Goal: Find specific page/section: Find specific page/section

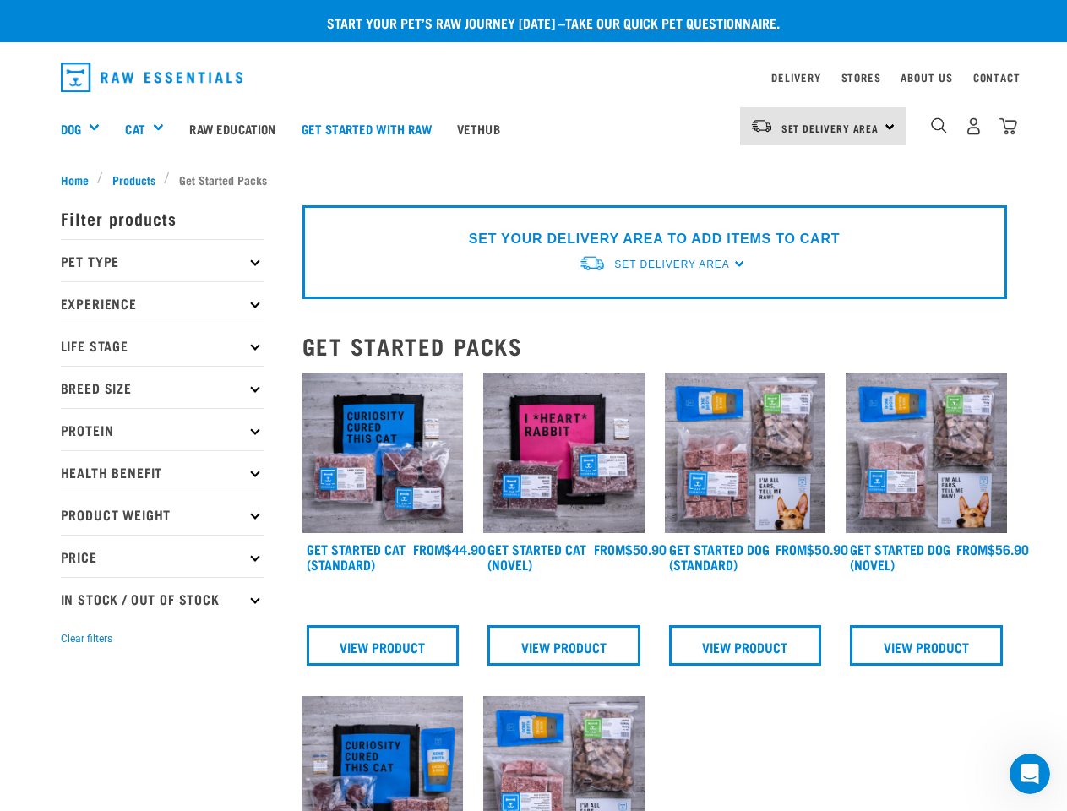
click at [87, 128] on div "Dog" at bounding box center [87, 129] width 52 height 68
click at [152, 128] on div "Cat" at bounding box center [151, 129] width 52 height 68
click at [823, 126] on span "Set Delivery Area" at bounding box center [830, 128] width 98 height 6
click at [939, 126] on img "dropdown navigation" at bounding box center [939, 125] width 16 height 16
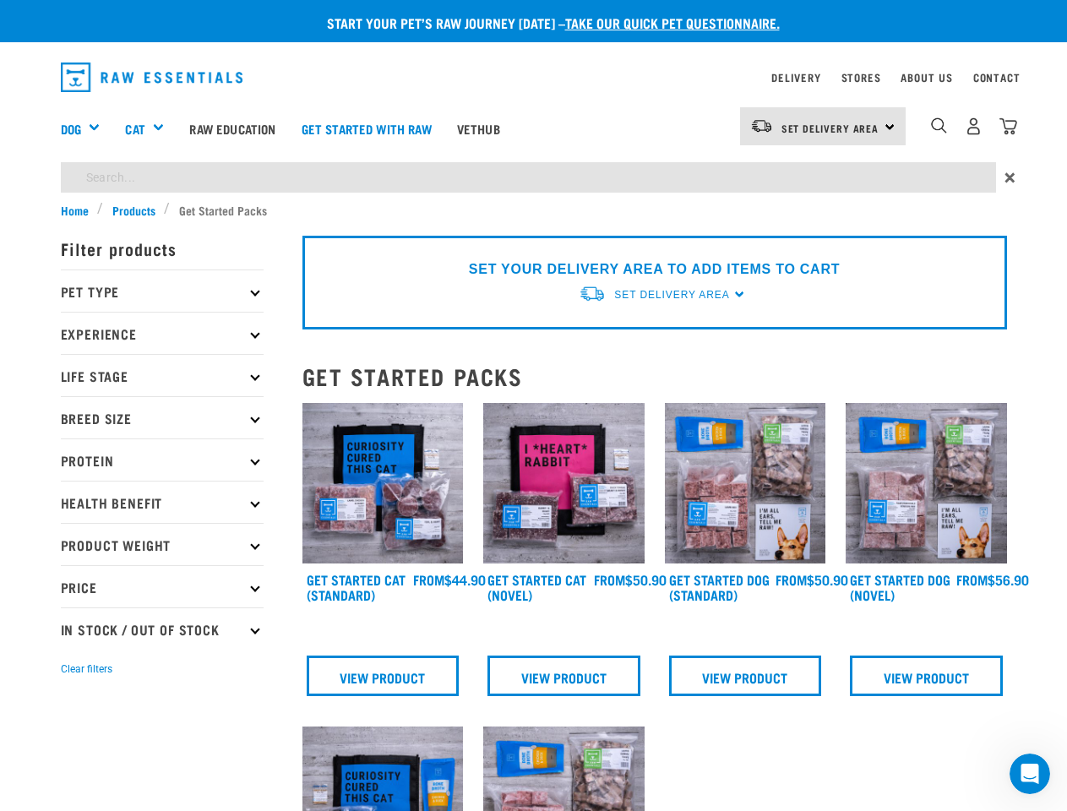
click at [162, 260] on p "Filter products" at bounding box center [162, 248] width 203 height 42
click at [162, 302] on p "Pet Type" at bounding box center [162, 290] width 203 height 42
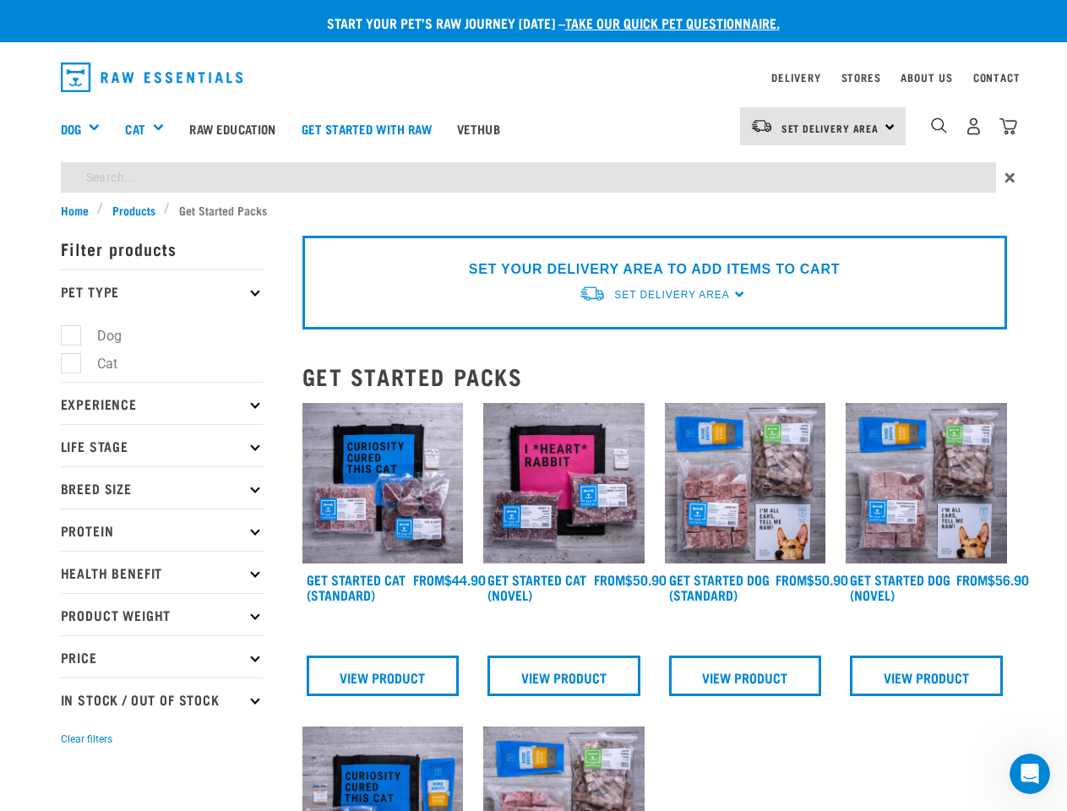
click at [162, 345] on form "Filter products Pet Type Dog Cat Experience New Raw Feeder Experienced Raw Feed…" at bounding box center [162, 487] width 203 height 521
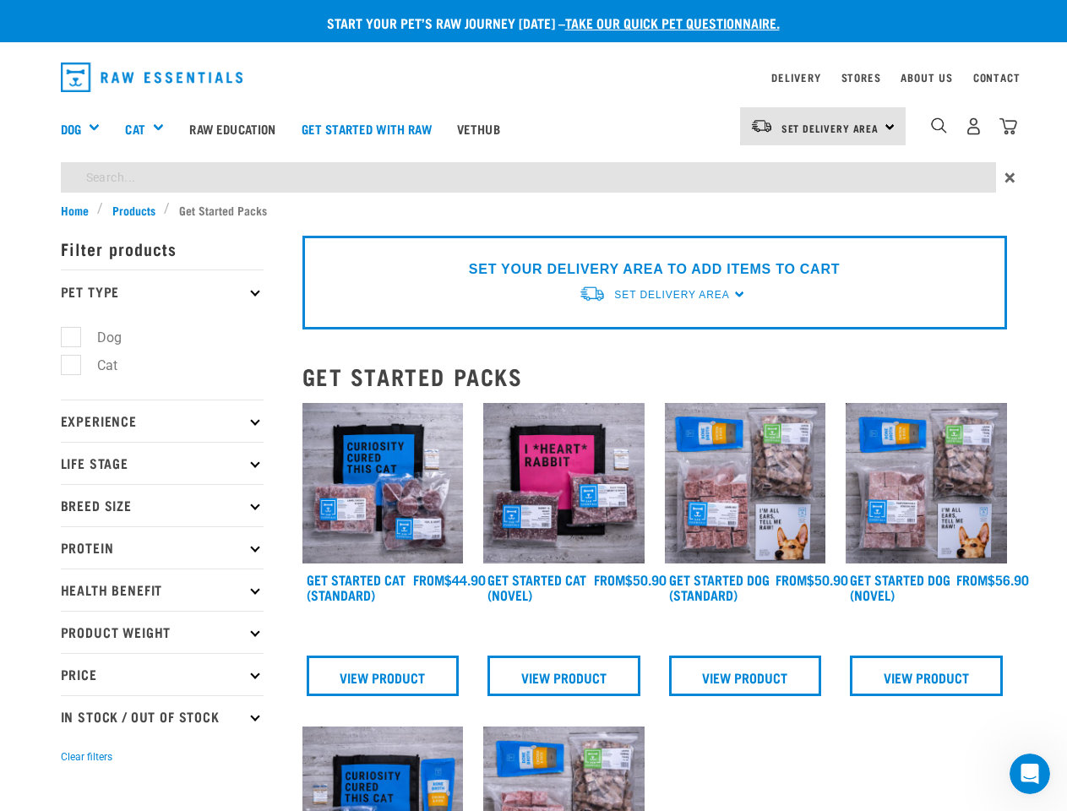
click at [162, 387] on ul "Dog Cat" at bounding box center [162, 356] width 203 height 88
click at [162, 429] on p "Experience" at bounding box center [162, 421] width 203 height 42
click at [162, 471] on p "Life Stage" at bounding box center [162, 463] width 203 height 42
